Goal: Navigation & Orientation: Go to known website

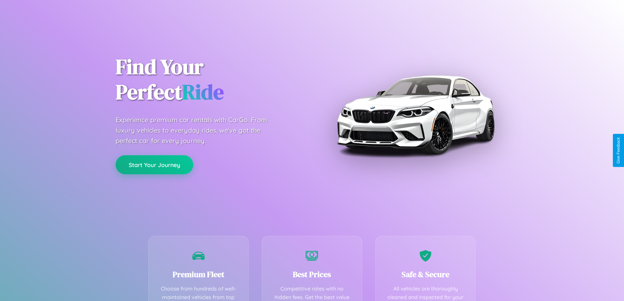
click at [154, 165] on button "Start Your Journey" at bounding box center [155, 164] width 78 height 19
click at [154, 164] on button "Start Your Journey" at bounding box center [155, 164] width 78 height 19
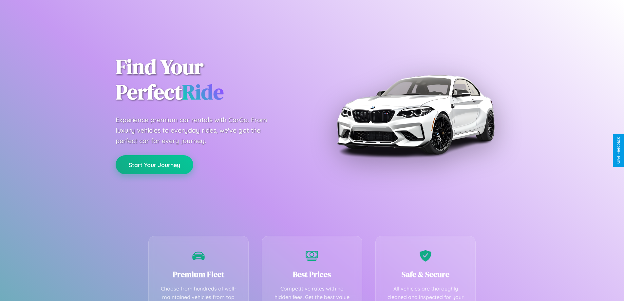
click at [154, 164] on button "Start Your Journey" at bounding box center [155, 164] width 78 height 19
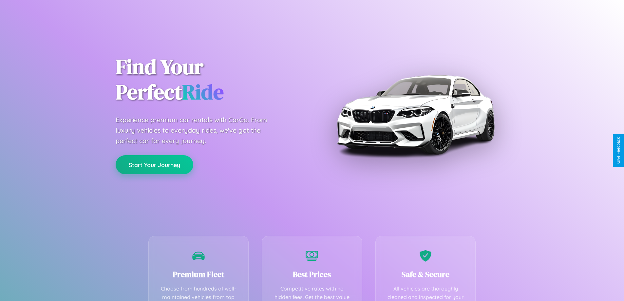
click at [154, 164] on button "Start Your Journey" at bounding box center [155, 164] width 78 height 19
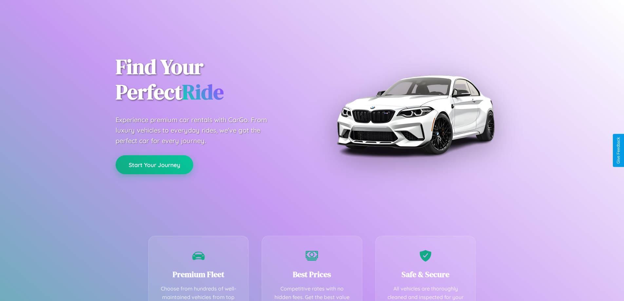
click at [154, 164] on button "Start Your Journey" at bounding box center [155, 164] width 78 height 19
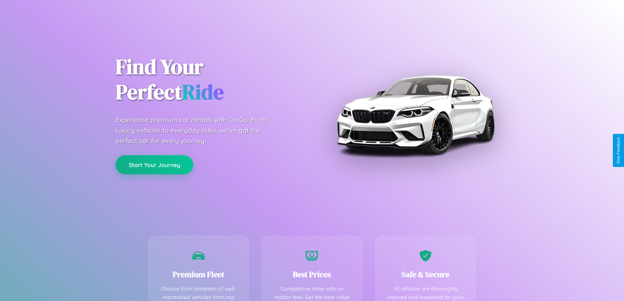
click at [154, 164] on button "Start Your Journey" at bounding box center [155, 164] width 78 height 19
